Goal: Transaction & Acquisition: Purchase product/service

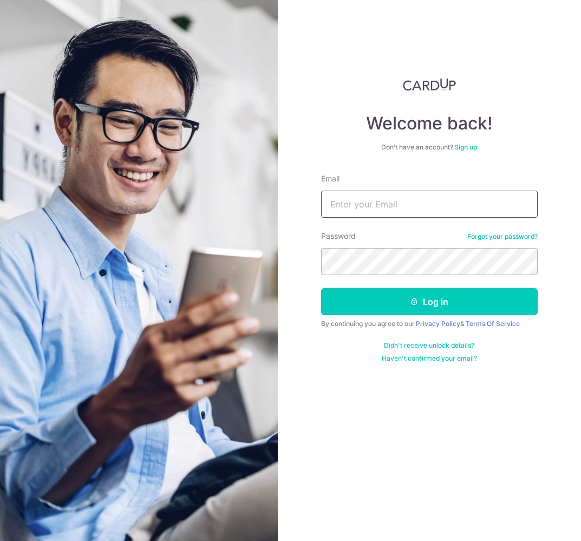
type input "[EMAIL_ADDRESS][DOMAIN_NAME]"
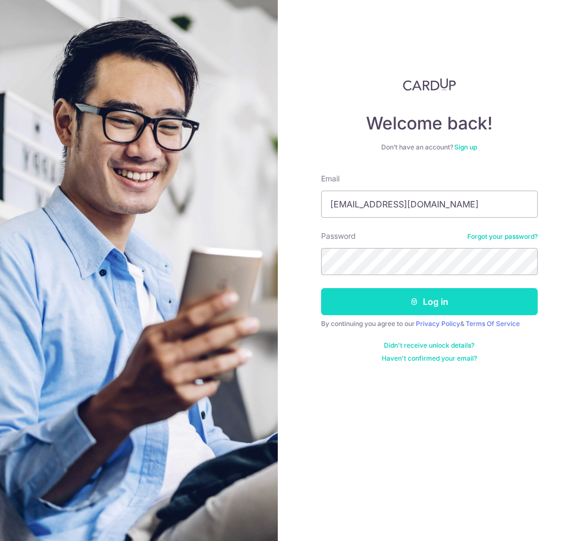
click at [402, 306] on button "Log in" at bounding box center [429, 301] width 216 height 27
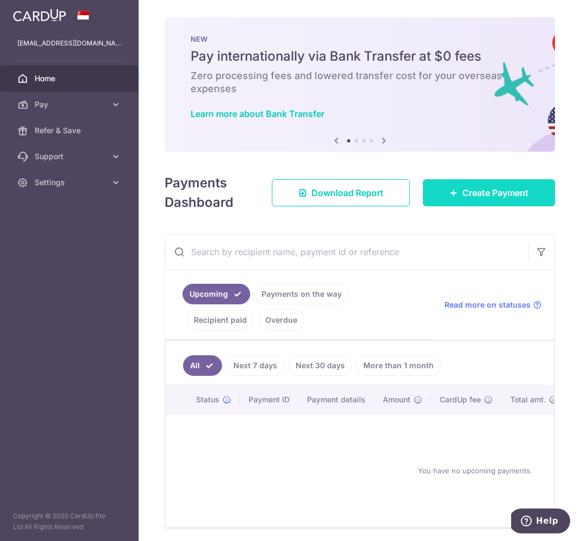
click at [482, 190] on span "Create Payment" at bounding box center [495, 192] width 66 height 13
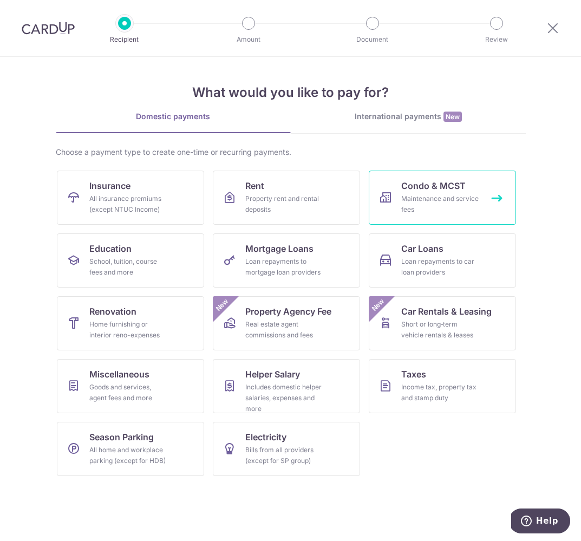
click at [477, 193] on link "Condo & MCST Maintenance and service fees" at bounding box center [442, 197] width 147 height 54
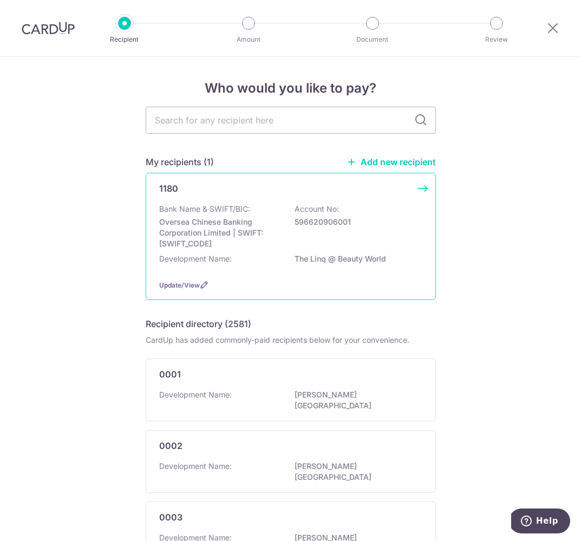
click at [266, 242] on p "Oversea Chinese Banking Corporation Limited | SWIFT: OCBCSGSGXXX" at bounding box center [219, 232] width 121 height 32
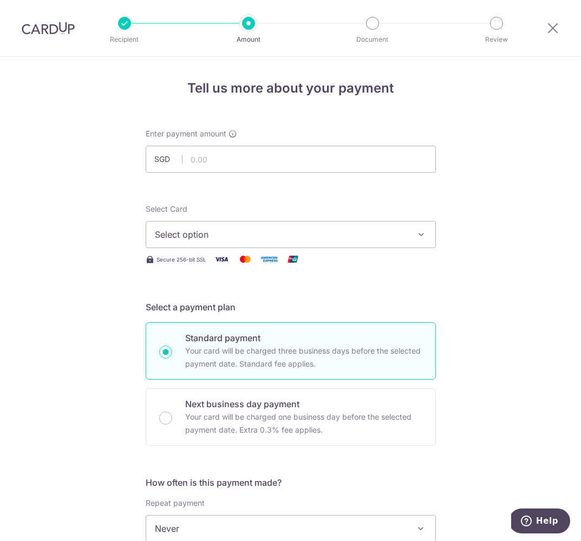
click at [391, 220] on div "Select Card Select option Add credit card Your Cards **** 9010" at bounding box center [291, 225] width 290 height 44
click at [385, 146] on input "text" at bounding box center [291, 159] width 290 height 27
type input "1,733.10"
click at [249, 228] on span "Select option" at bounding box center [281, 234] width 252 height 13
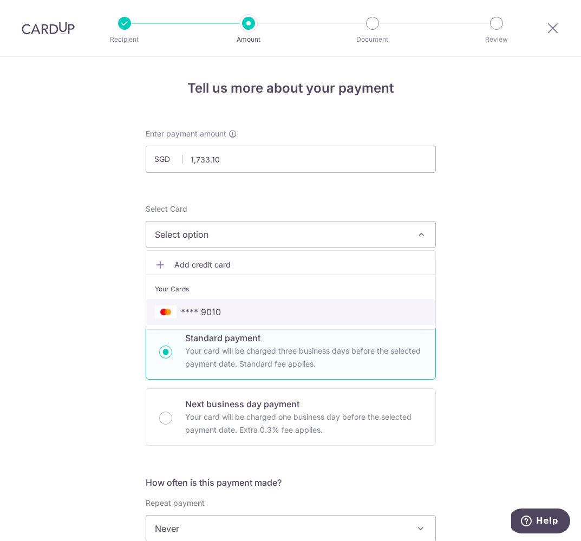
click at [228, 306] on span "**** 9010" at bounding box center [291, 311] width 272 height 13
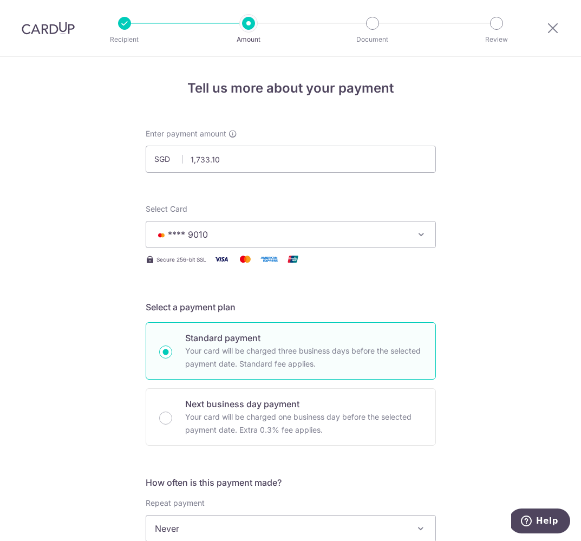
click at [455, 193] on div "Tell us more about your payment Enter payment amount SGD 1,733.10 1733.10 Selec…" at bounding box center [290, 546] width 581 height 979
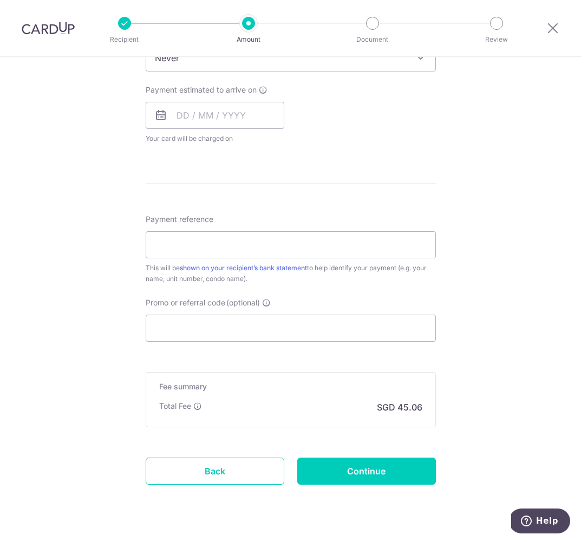
scroll to position [485, 0]
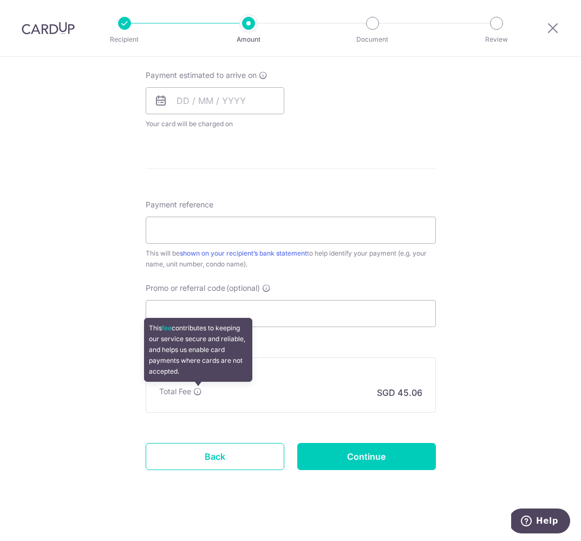
click at [198, 390] on icon at bounding box center [197, 391] width 9 height 9
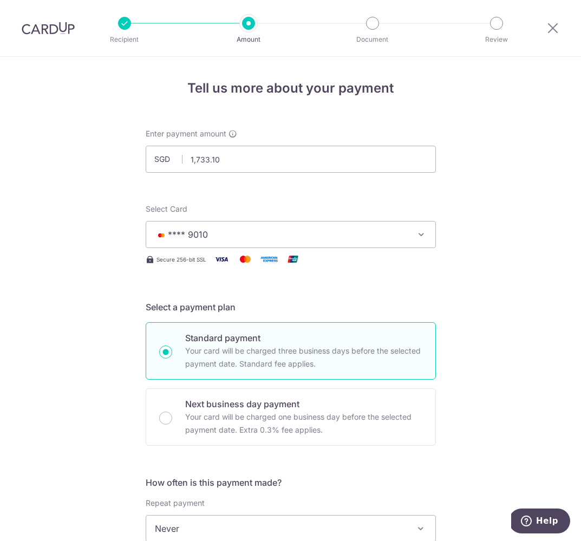
scroll to position [0, 0]
